Goal: Check status

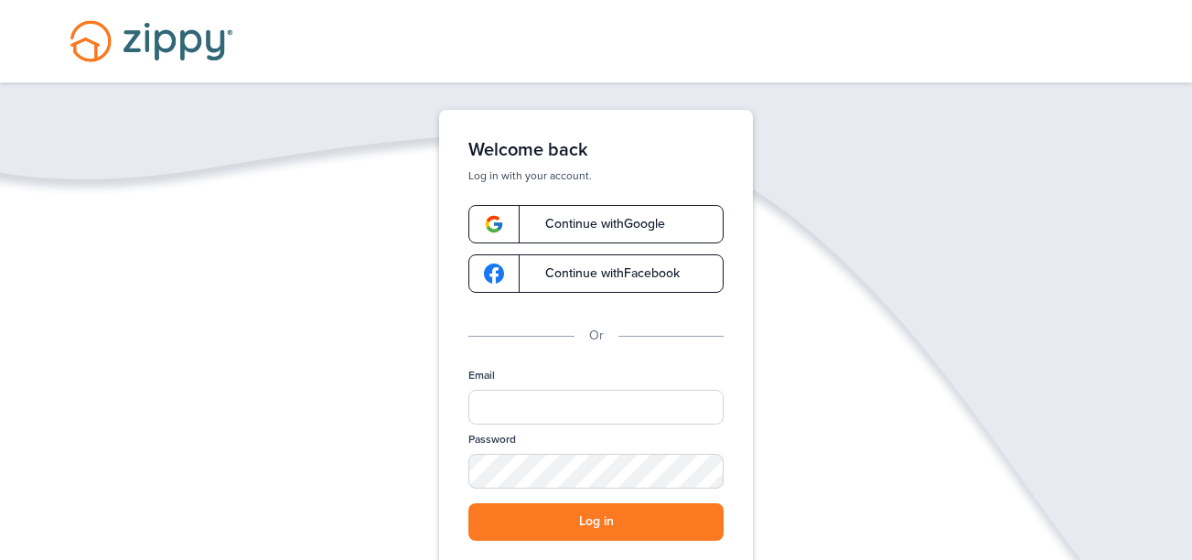
click at [598, 198] on div "Welcome back Log in with your account. Continue with Google Continue with Faceb…" at bounding box center [596, 364] width 314 height 509
click at [608, 205] on link "Continue with Google" at bounding box center [595, 224] width 255 height 38
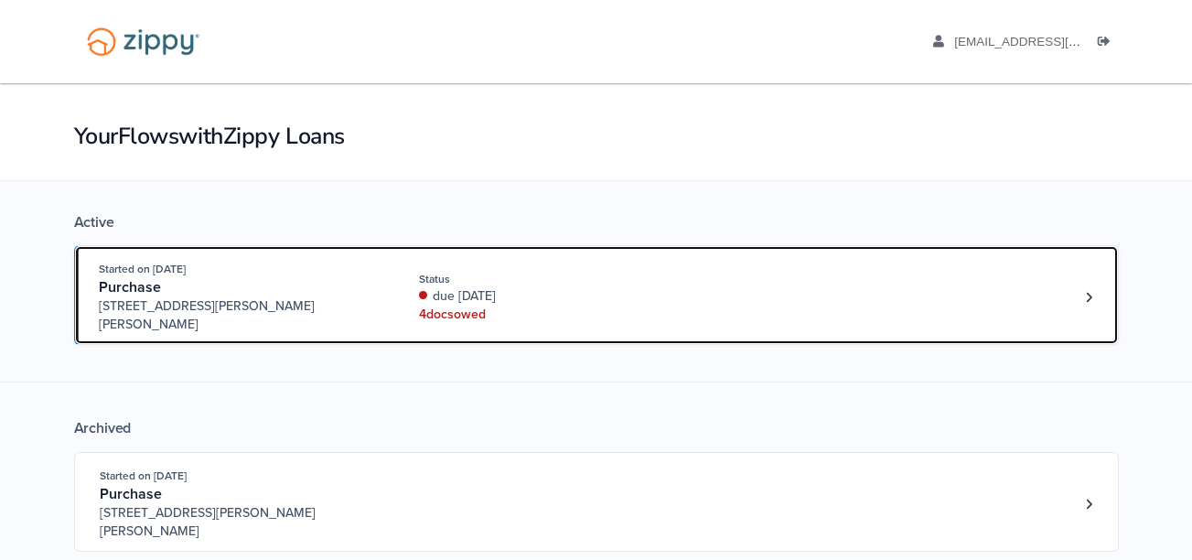
click at [627, 287] on div "due [DATE]" at bounding box center [541, 296] width 244 height 18
